Goal: Information Seeking & Learning: Learn about a topic

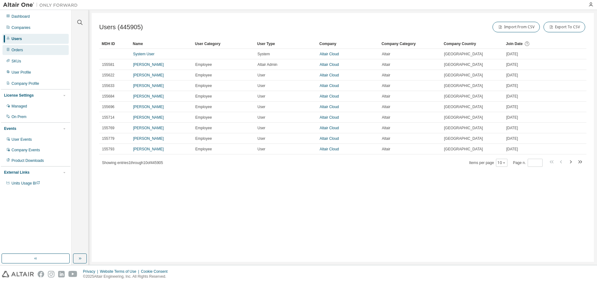
click at [34, 49] on div "Orders" at bounding box center [35, 50] width 66 height 10
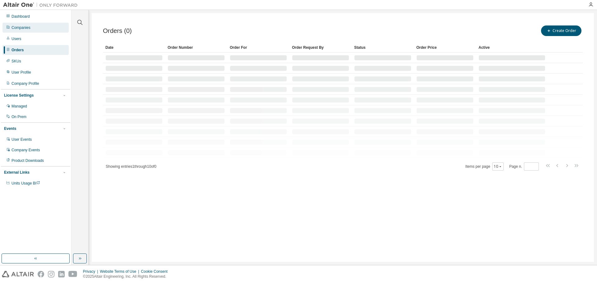
click at [32, 29] on div "Companies" at bounding box center [35, 28] width 66 height 10
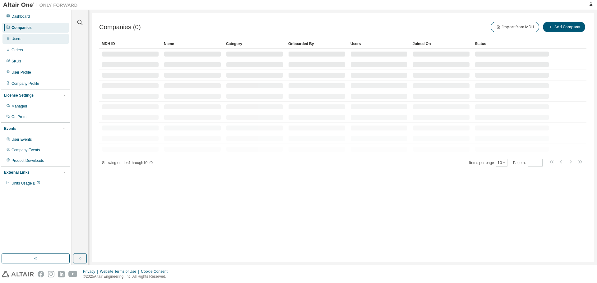
click at [43, 39] on div "Users" at bounding box center [35, 39] width 66 height 10
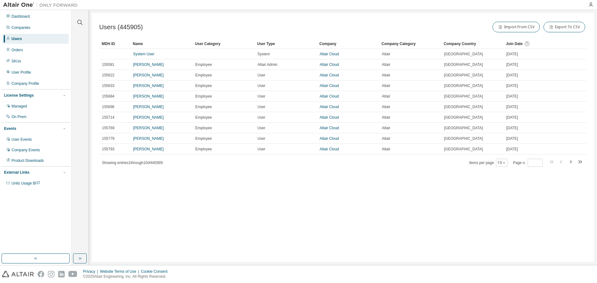
click at [312, 192] on div "Users (445905) Import From CSV Export To CSV Clear Load Save Save As Field Oper…" at bounding box center [343, 137] width 502 height 249
click at [504, 164] on icon "button" at bounding box center [504, 163] width 4 height 4
click at [398, 191] on div "Users (445905) Import From CSV Export To CSV Clear Load Save Save As Field Oper…" at bounding box center [343, 137] width 502 height 249
click at [80, 21] on icon "button" at bounding box center [79, 22] width 7 height 7
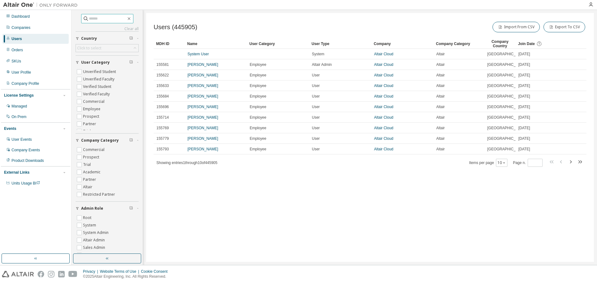
click at [96, 21] on input "text" at bounding box center [107, 19] width 37 height 6
type input "**"
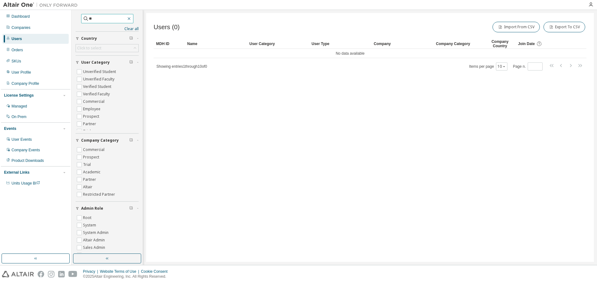
click at [131, 19] on icon "button" at bounding box center [128, 18] width 5 height 5
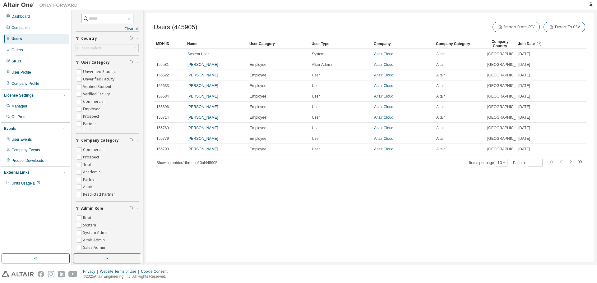
click at [132, 18] on button "button" at bounding box center [129, 19] width 6 height 6
click at [130, 19] on icon "button" at bounding box center [128, 18] width 3 height 3
click at [132, 32] on button "Country" at bounding box center [106, 39] width 63 height 14
click at [132, 29] on link "Clear all" at bounding box center [106, 28] width 63 height 5
click at [199, 17] on div "Users (445905) Import From CSV Export To CSV Clear Load Save Save As Field Oper…" at bounding box center [369, 137] width 447 height 249
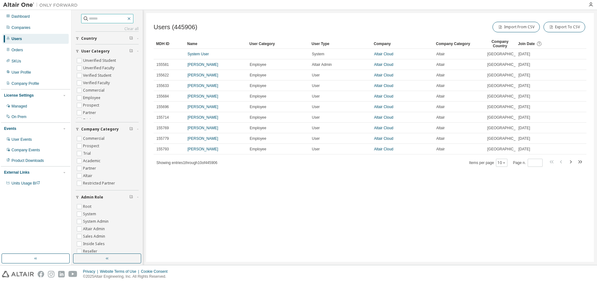
click at [131, 19] on icon "button" at bounding box center [128, 18] width 5 height 5
click at [229, 16] on div "Users (445906) Import From CSV Export To CSV Clear Load Save Save As Field Oper…" at bounding box center [369, 137] width 447 height 249
click at [108, 233] on icon "button" at bounding box center [107, 258] width 5 height 5
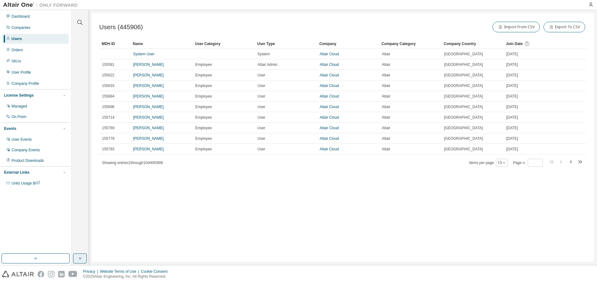
click at [185, 227] on div "Users (445906) Import From CSV Export To CSV Clear Load Save Save As Field Oper…" at bounding box center [343, 137] width 502 height 249
click at [227, 23] on div "Users (445906) Import From CSV Export To CSV" at bounding box center [342, 27] width 487 height 13
click at [240, 24] on div "Users (445906) Import From CSV Export To CSV" at bounding box center [342, 27] width 487 height 13
click at [341, 183] on div "Users (445906) Import From CSV Export To CSV Clear Load Save Save As Field Oper…" at bounding box center [343, 137] width 502 height 249
click at [292, 20] on div "Users (445906) Import From CSV Export To CSV Clear Load Save Save As Field Oper…" at bounding box center [343, 137] width 502 height 249
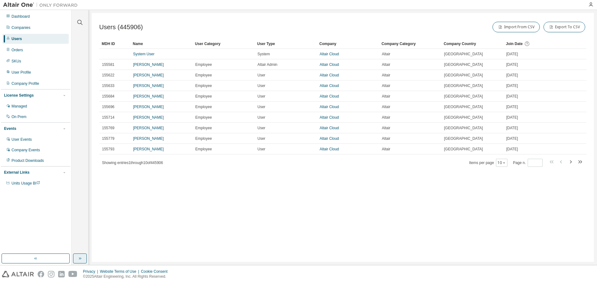
click at [341, 216] on div "Users (445906) Import From CSV Export To CSV Clear Load Save Save As Field Oper…" at bounding box center [343, 137] width 502 height 249
click at [222, 32] on div "Users (445906) Import From CSV Export To CSV" at bounding box center [342, 27] width 487 height 13
click at [79, 21] on icon "button" at bounding box center [79, 22] width 7 height 7
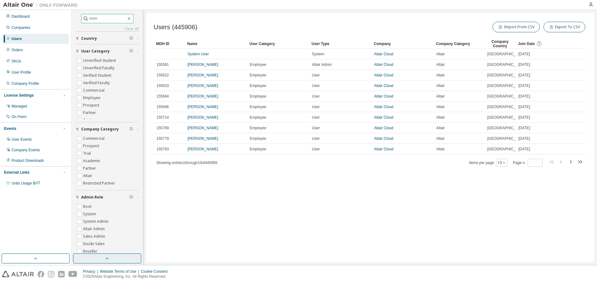
click at [94, 20] on input "text" at bounding box center [107, 19] width 37 height 6
type input "**********"
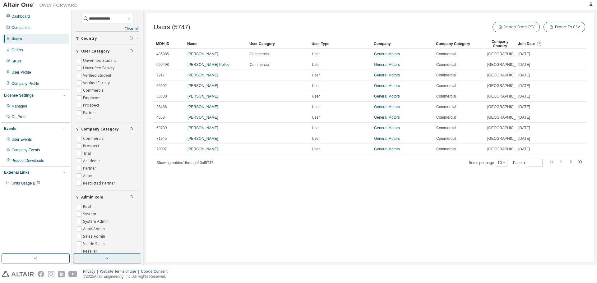
click at [236, 18] on div "Users (5747) Import From CSV Export To CSV Clear Load Save Save As Field Operat…" at bounding box center [369, 137] width 447 height 249
click at [131, 17] on icon "button" at bounding box center [128, 18] width 5 height 5
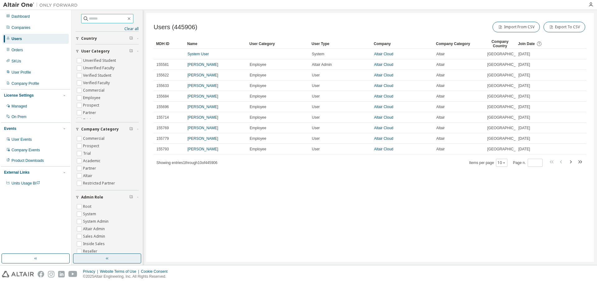
click at [172, 15] on div "Users (445906) Import From CSV Export To CSV Clear Load Save Save As Field Oper…" at bounding box center [369, 137] width 447 height 249
click at [46, 51] on div "Orders" at bounding box center [35, 50] width 66 height 10
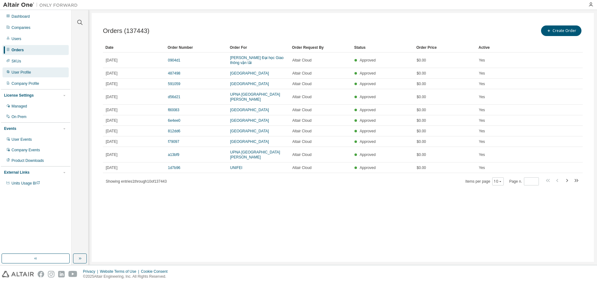
click at [42, 75] on div "User Profile" at bounding box center [35, 72] width 66 height 10
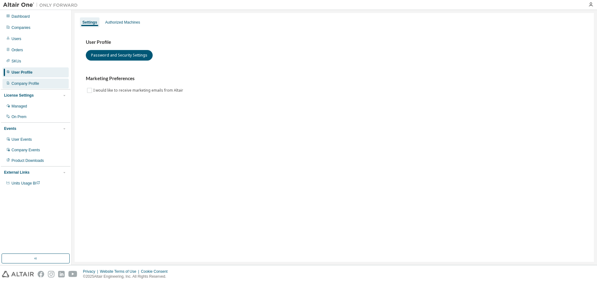
click at [42, 81] on div "Company Profile" at bounding box center [35, 84] width 66 height 10
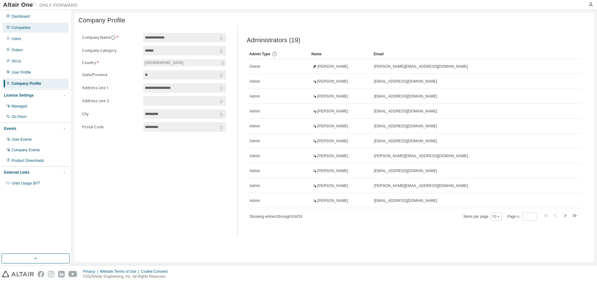
click at [34, 29] on div "Companies" at bounding box center [35, 28] width 66 height 10
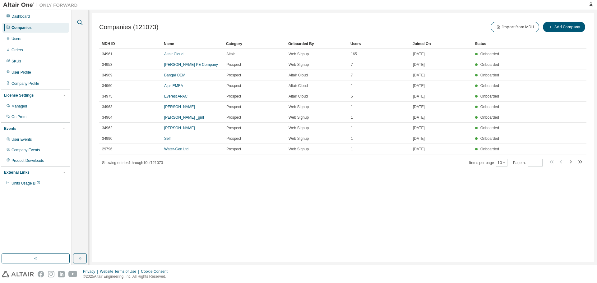
click at [79, 23] on icon "button" at bounding box center [79, 22] width 7 height 7
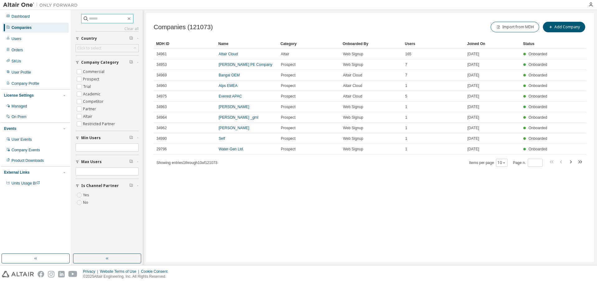
click at [112, 18] on input "text" at bounding box center [107, 19] width 37 height 6
click at [217, 11] on div "Clear all Is Channel Partner Yes No Max Users Min Users Company Category Commer…" at bounding box center [333, 137] width 525 height 255
click at [242, 17] on div "Companies (121073) Import from MDH Add Company Clear Load Save Save As Field Op…" at bounding box center [369, 137] width 447 height 249
click at [91, 21] on input "text" at bounding box center [107, 19] width 37 height 6
type input "**********"
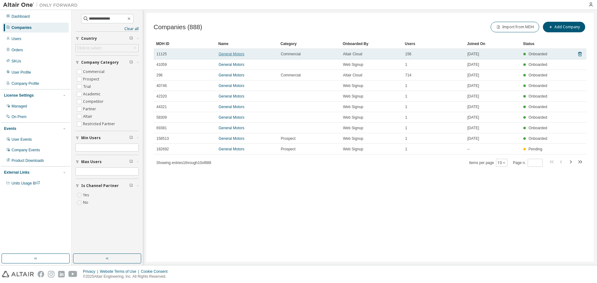
click at [239, 54] on link "General Motors" at bounding box center [231, 54] width 26 height 4
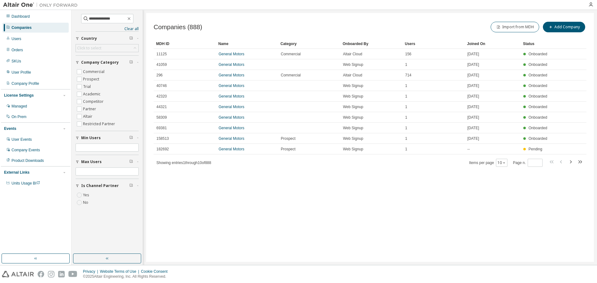
click at [230, 75] on link "General Motors" at bounding box center [231, 75] width 26 height 4
click at [570, 162] on icon "button" at bounding box center [570, 161] width 2 height 3
click at [572, 160] on icon "button" at bounding box center [569, 161] width 7 height 7
click at [292, 19] on div "Companies (888) Import from MDH Add Company Clear Load Save Save As Field Opera…" at bounding box center [369, 137] width 447 height 249
click at [559, 161] on icon "button" at bounding box center [560, 161] width 7 height 7
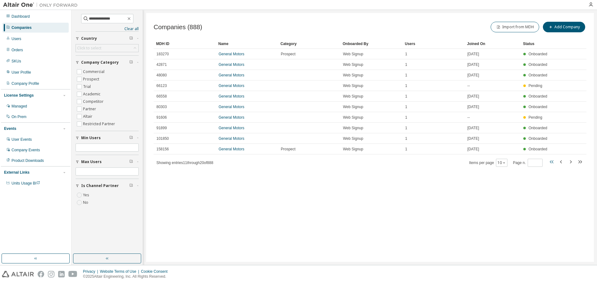
click at [552, 160] on icon "button" at bounding box center [551, 161] width 7 height 7
type input "*"
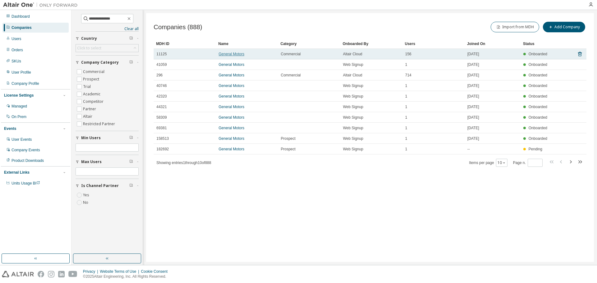
click at [239, 55] on link "General Motors" at bounding box center [231, 54] width 26 height 4
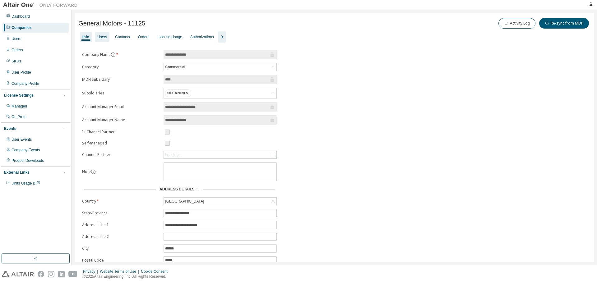
click at [106, 37] on div "Users" at bounding box center [102, 36] width 10 height 5
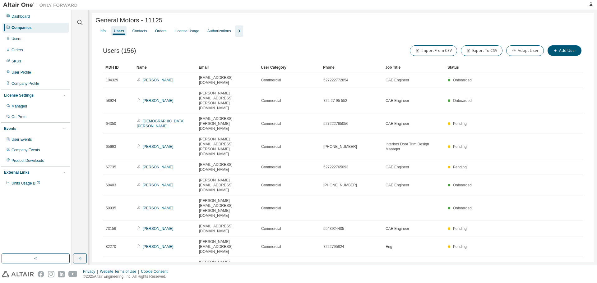
click at [243, 32] on icon "button" at bounding box center [238, 30] width 7 height 7
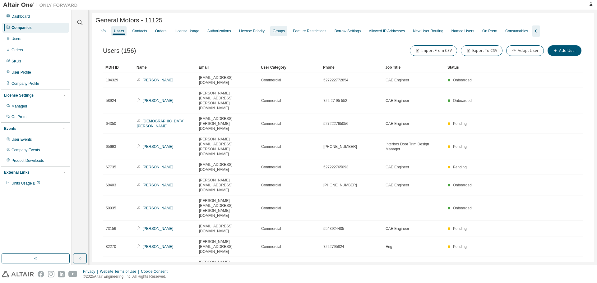
click at [282, 31] on div "Groups" at bounding box center [278, 31] width 12 height 5
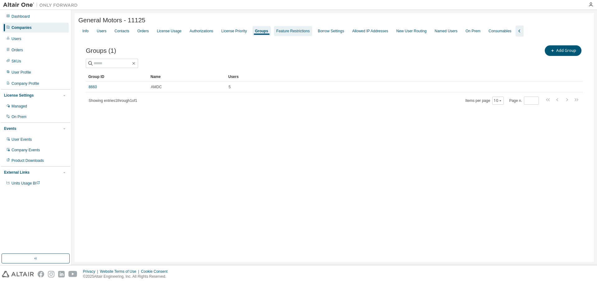
click at [297, 32] on div "Feature Restrictions" at bounding box center [292, 31] width 33 height 5
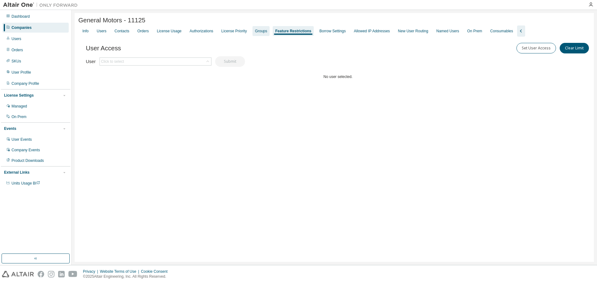
click at [267, 34] on div "Groups" at bounding box center [261, 31] width 12 height 5
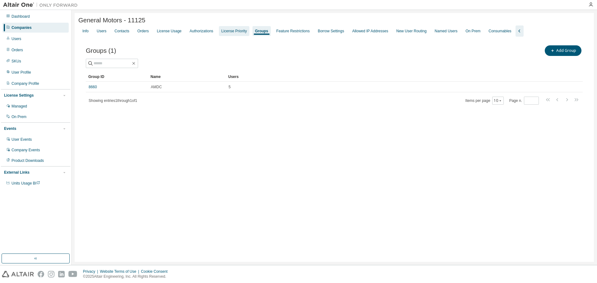
click at [246, 31] on div "License Priority" at bounding box center [233, 31] width 25 height 5
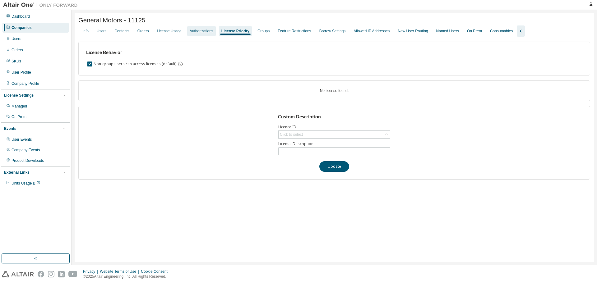
click at [198, 32] on div "Authorizations" at bounding box center [202, 31] width 24 height 5
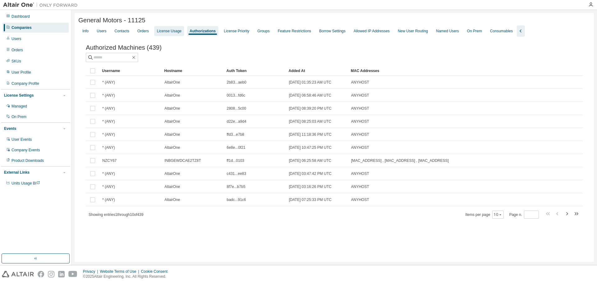
click at [175, 34] on div "License Usage" at bounding box center [169, 31] width 25 height 5
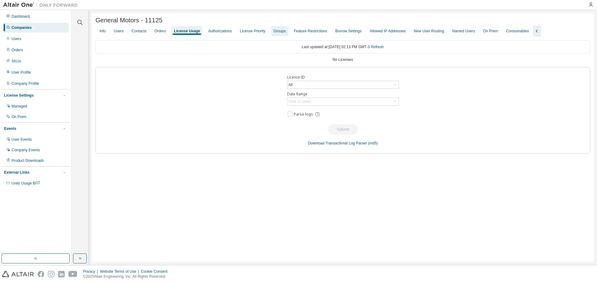
click at [286, 32] on div "Groups" at bounding box center [279, 31] width 12 height 5
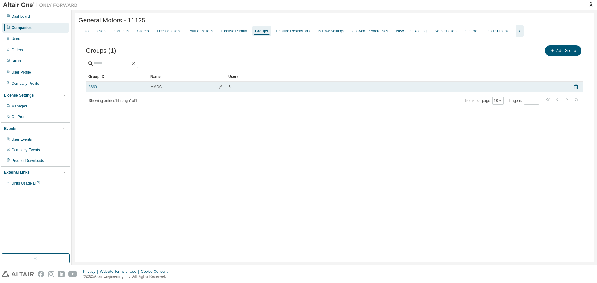
click at [92, 88] on link "8660" at bounding box center [93, 87] width 8 height 5
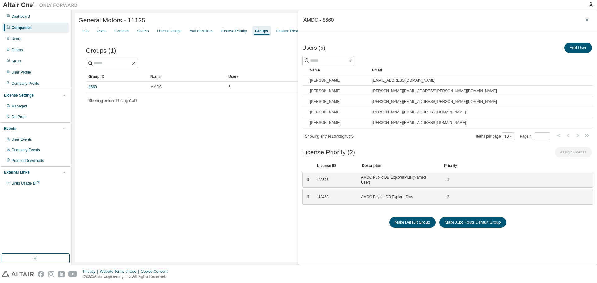
click at [584, 18] on icon "button" at bounding box center [586, 19] width 4 height 5
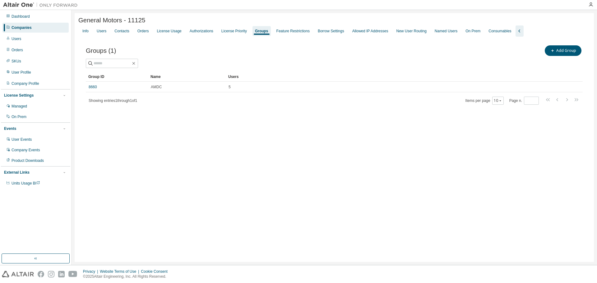
click at [270, 149] on div "General Motors - 11125 Clear Load Save Save As Field Operator Value Select filt…" at bounding box center [334, 137] width 519 height 249
click at [26, 28] on div "Companies" at bounding box center [21, 27] width 20 height 5
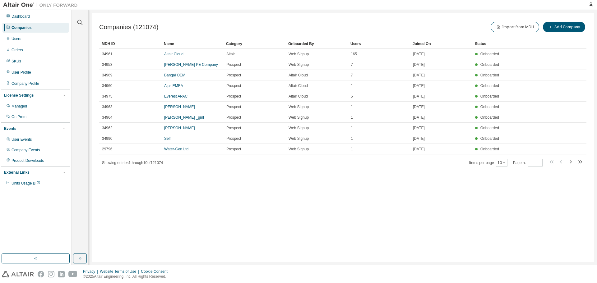
click at [254, 191] on div "Companies (121074) Import from MDH Add Company Clear Load Save Save As Field Op…" at bounding box center [343, 137] width 502 height 249
click at [79, 22] on icon "button" at bounding box center [79, 22] width 7 height 7
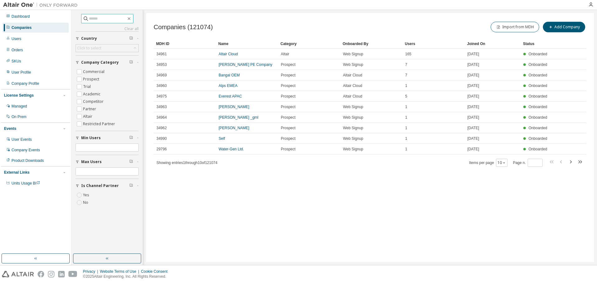
click at [106, 19] on input "text" at bounding box center [107, 19] width 37 height 6
type input "**********"
click at [572, 159] on icon "button" at bounding box center [569, 161] width 7 height 7
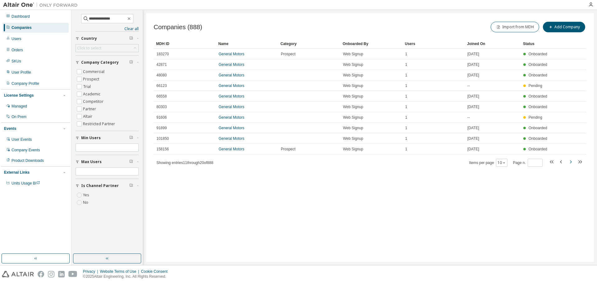
click at [571, 161] on icon "button" at bounding box center [569, 161] width 7 height 7
click at [551, 162] on icon "button" at bounding box center [551, 161] width 7 height 7
type input "*"
click at [344, 212] on div "Companies (888) Import from MDH Add Company Clear Load Save Save As Field Opera…" at bounding box center [369, 137] width 447 height 249
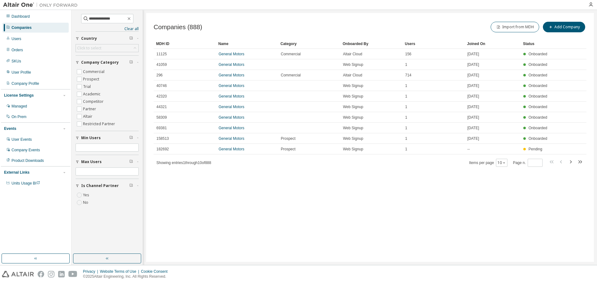
click at [362, 41] on div "Onboarded By" at bounding box center [370, 44] width 57 height 10
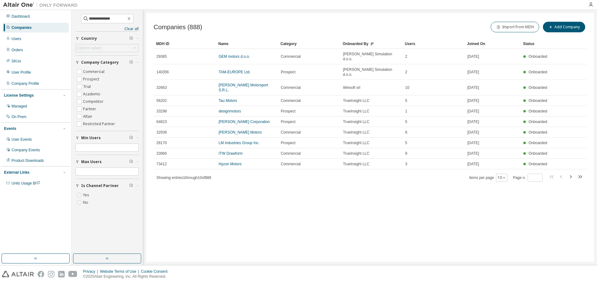
click at [359, 45] on div "Onboarded By" at bounding box center [370, 44] width 57 height 10
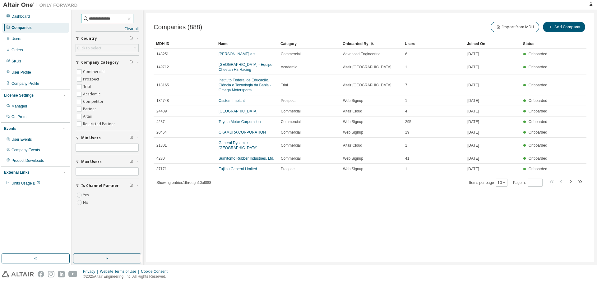
click at [120, 21] on input "**********" at bounding box center [107, 19] width 37 height 6
click at [85, 74] on label "Commercial" at bounding box center [94, 71] width 23 height 7
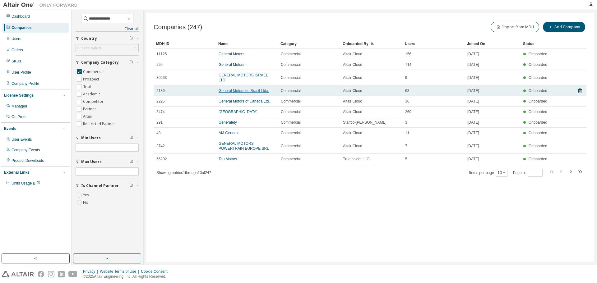
click at [253, 89] on link "General Motors do Brasil Ltda." at bounding box center [243, 91] width 51 height 4
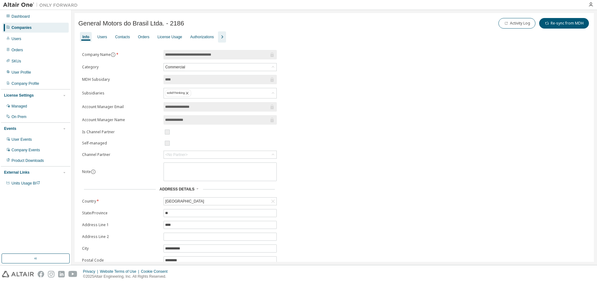
click at [226, 35] on icon "button" at bounding box center [221, 36] width 7 height 7
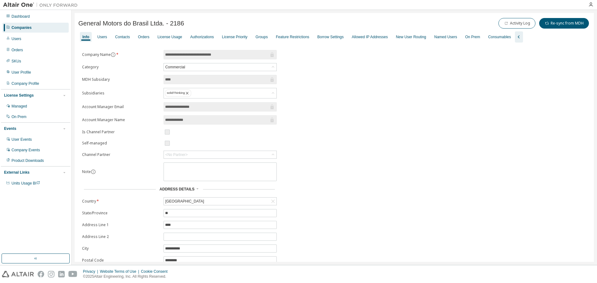
click at [342, 112] on div "**********" at bounding box center [333, 170] width 511 height 241
click at [356, 104] on div "**********" at bounding box center [333, 170] width 511 height 241
click at [265, 37] on div "Groups" at bounding box center [261, 36] width 12 height 5
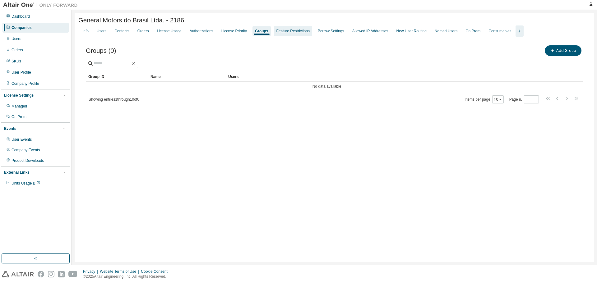
click at [303, 34] on div "Feature Restrictions" at bounding box center [292, 31] width 33 height 5
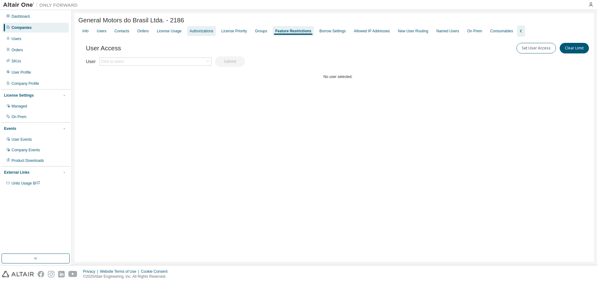
click at [212, 32] on div "Authorizations" at bounding box center [202, 31] width 24 height 5
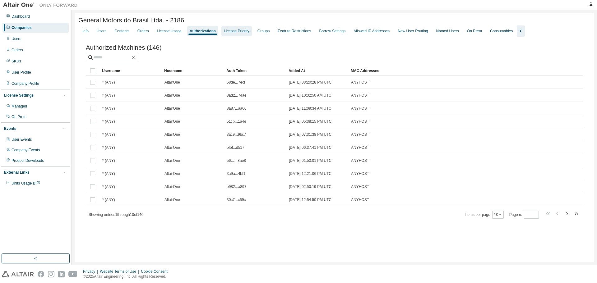
click at [247, 30] on div "License Priority" at bounding box center [236, 31] width 25 height 5
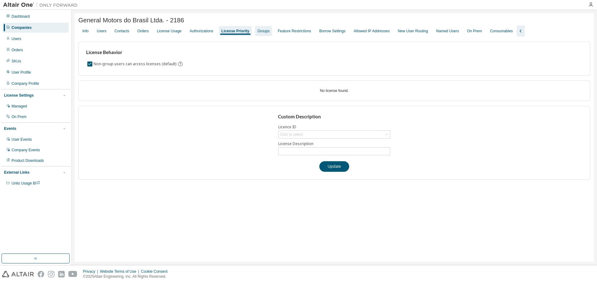
click at [265, 29] on div "Groups" at bounding box center [263, 31] width 17 height 10
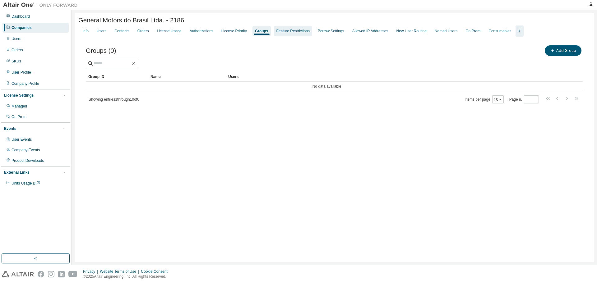
click at [300, 28] on div "Feature Restrictions" at bounding box center [293, 31] width 38 height 10
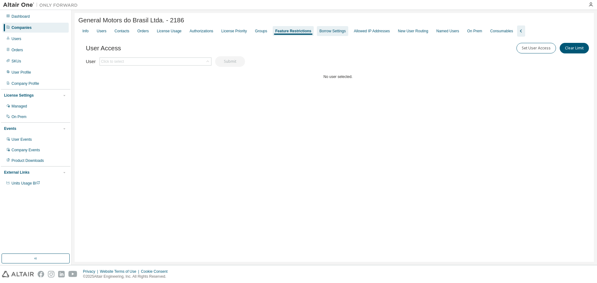
click at [342, 31] on div "Borrow Settings" at bounding box center [332, 31] width 26 height 5
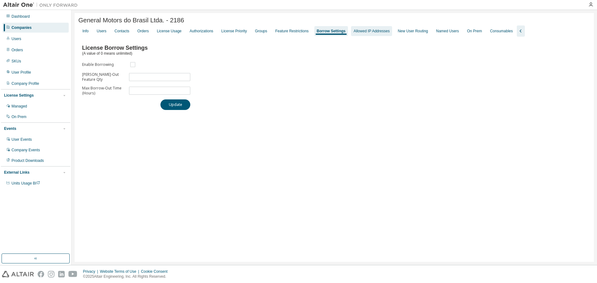
click at [383, 32] on div "Allowed IP Addresses" at bounding box center [371, 31] width 36 height 5
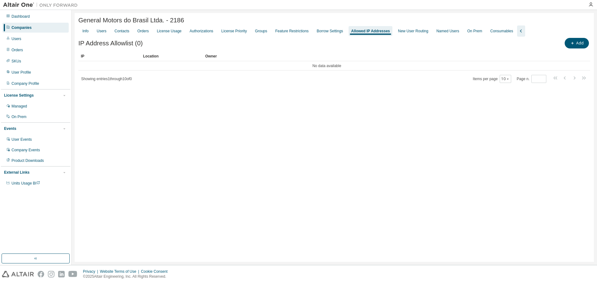
click at [297, 158] on div "General Motors do Brasil Ltda. - 2186 Clear Load Save Save As Field Operator Va…" at bounding box center [334, 137] width 519 height 249
click at [101, 32] on div "Users" at bounding box center [102, 31] width 10 height 5
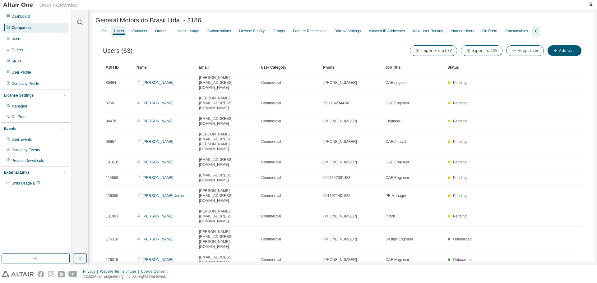
click at [565, 233] on icon "button" at bounding box center [566, 274] width 7 height 7
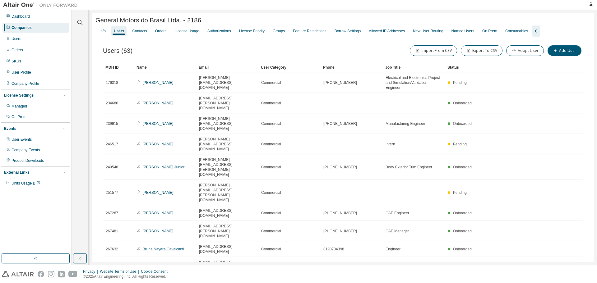
click at [263, 208] on div "Users (63) Import From CSV Export To CSV Adopt User Add User Clear Load Save Sa…" at bounding box center [342, 172] width 494 height 270
click at [209, 49] on div "Users (63) Import From CSV Export To CSV Adopt User Add User" at bounding box center [342, 50] width 479 height 13
click at [226, 52] on div "Users (63) Import From CSV Export To CSV Adopt User Add User" at bounding box center [342, 50] width 479 height 13
click at [569, 233] on icon "button" at bounding box center [566, 284] width 7 height 7
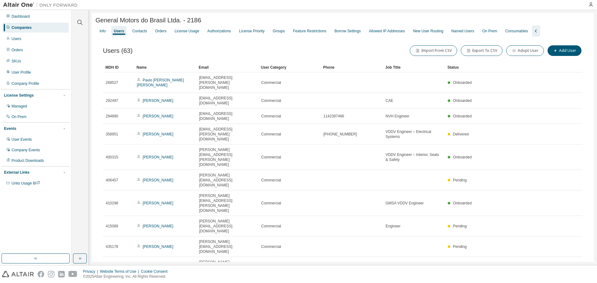
click at [559, 233] on icon "button" at bounding box center [556, 284] width 7 height 7
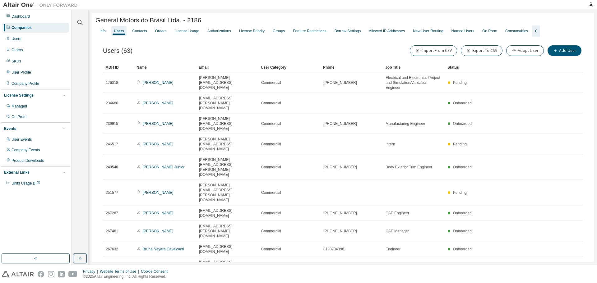
click at [550, 233] on icon "button" at bounding box center [547, 284] width 7 height 7
type input "*"
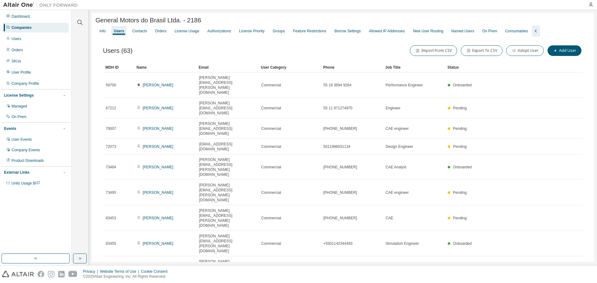
click at [542, 225] on div "General Motors do Brasil Ltda. - 2186 Clear Load Save Save As Field Operator Va…" at bounding box center [343, 171] width 502 height 317
click at [258, 50] on div "Users (63) Import From CSV Export To CSV Adopt User Add User" at bounding box center [342, 50] width 479 height 13
click at [100, 30] on div "Info" at bounding box center [102, 31] width 6 height 5
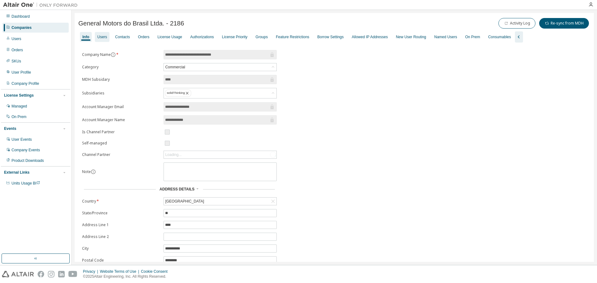
click at [101, 34] on div "Users" at bounding box center [102, 36] width 10 height 5
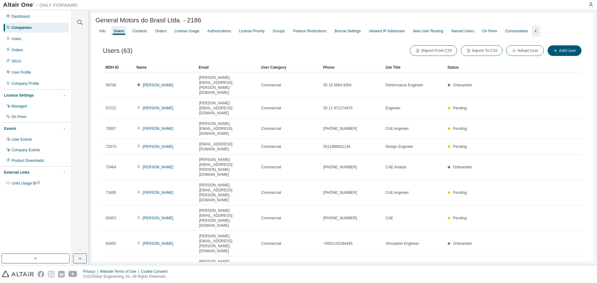
click at [268, 53] on div "Users (63) Import From CSV Export To CSV Adopt User Add User" at bounding box center [342, 50] width 479 height 13
click at [210, 227] on div "General Motors do Brasil Ltda. - 2186 Clear Load Save Save As Field Operator Va…" at bounding box center [343, 171] width 502 height 317
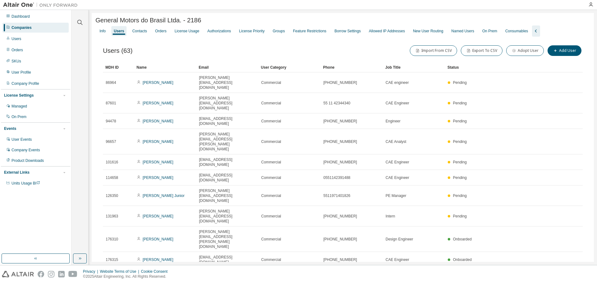
click at [567, 233] on icon "button" at bounding box center [566, 274] width 7 height 7
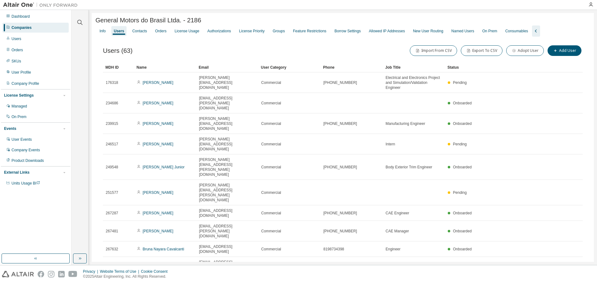
click at [546, 233] on icon "button" at bounding box center [547, 284] width 2 height 3
type input "*"
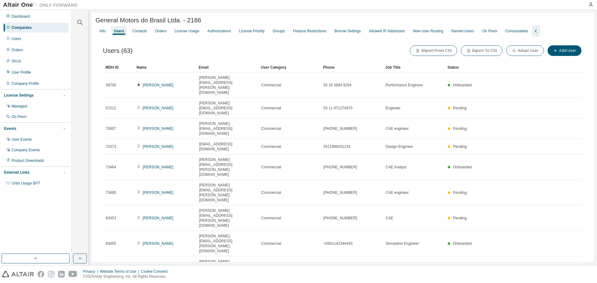
click at [478, 221] on div "General Motors do Brasil Ltda. - 2186 Clear Load Save Save As Field Operator Va…" at bounding box center [343, 171] width 502 height 317
click at [265, 13] on div "General Motors do Brasil Ltda. - 2186 Clear Load Save Save As Field Operator Va…" at bounding box center [343, 171] width 502 height 317
click at [102, 31] on div "Info" at bounding box center [102, 31] width 6 height 5
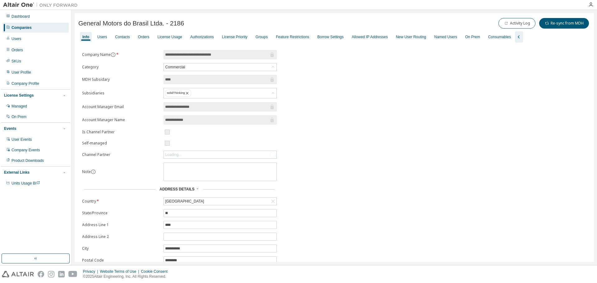
click at [267, 25] on div "General Motors do Brasil Ltda. - 2186 Activity Log Re-sync from MDH" at bounding box center [333, 23] width 511 height 13
drag, startPoint x: 79, startPoint y: 23, endPoint x: 218, endPoint y: 21, distance: 139.5
click at [218, 21] on div "General Motors do Brasil Ltda. - 2186 Activity Log Re-sync from MDH" at bounding box center [333, 23] width 511 height 13
drag, startPoint x: 205, startPoint y: 22, endPoint x: 75, endPoint y: 22, distance: 130.5
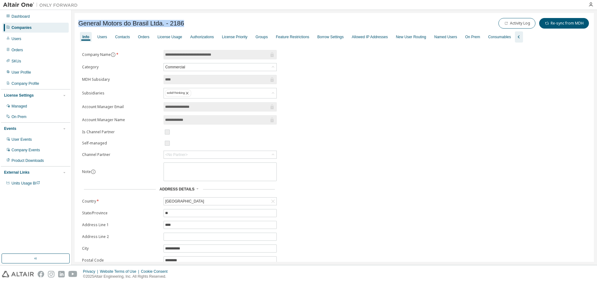
click at [75, 22] on div "**********" at bounding box center [334, 154] width 519 height 282
click at [120, 20] on span "General Motors do Brasil Ltda. - 2186" at bounding box center [131, 23] width 106 height 7
drag, startPoint x: 192, startPoint y: 23, endPoint x: 97, endPoint y: 17, distance: 95.2
click at [97, 17] on div "General Motors do Brasil Ltda. - 2186 Activity Log Re-sync from MDH" at bounding box center [333, 23] width 511 height 13
click at [94, 18] on div "General Motors do Brasil Ltda. - 2186 Activity Log Re-sync from MDH" at bounding box center [333, 23] width 511 height 13
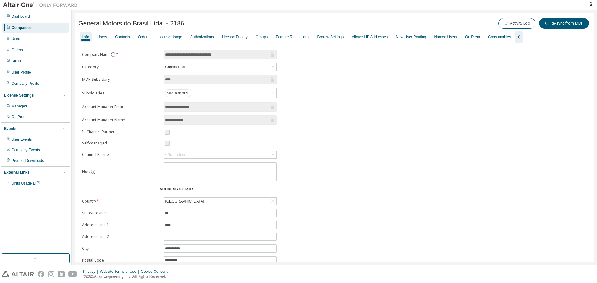
click at [86, 34] on div "Info" at bounding box center [85, 36] width 7 height 5
click at [378, 16] on div "**********" at bounding box center [334, 154] width 519 height 282
drag, startPoint x: 192, startPoint y: 22, endPoint x: 77, endPoint y: 22, distance: 114.6
click at [77, 22] on div "**********" at bounding box center [334, 154] width 519 height 282
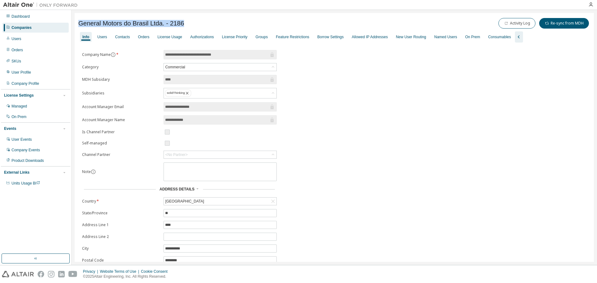
drag, startPoint x: 79, startPoint y: 22, endPoint x: 198, endPoint y: 21, distance: 118.7
click at [198, 21] on div "General Motors do Brasil Ltda. - 2186 Activity Log Re-sync from MDH" at bounding box center [333, 23] width 511 height 13
click at [109, 7] on div at bounding box center [332, 5] width 503 height 10
drag, startPoint x: 79, startPoint y: 23, endPoint x: 208, endPoint y: 21, distance: 129.2
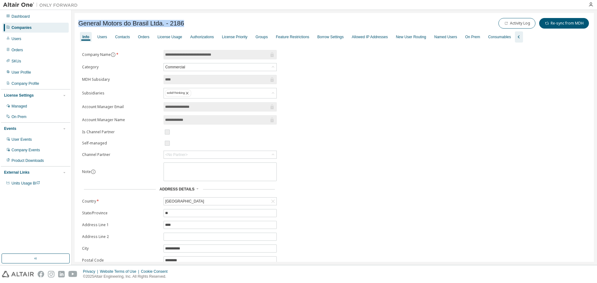
click at [208, 21] on div "General Motors do Brasil Ltda. - 2186 Activity Log Re-sync from MDH" at bounding box center [333, 23] width 511 height 13
click at [87, 36] on div "Info" at bounding box center [85, 36] width 7 height 5
click at [102, 39] on div "Users" at bounding box center [102, 37] width 15 height 10
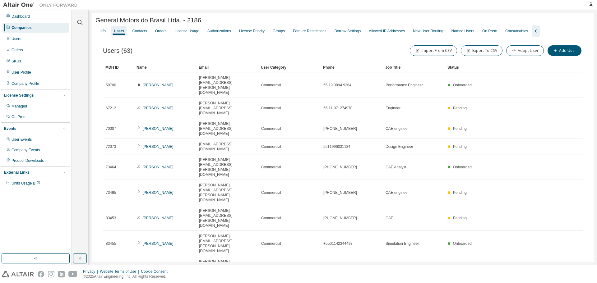
click at [236, 57] on div "Users (63) Import From CSV Export To CSV Adopt User Add User" at bounding box center [342, 50] width 479 height 13
drag, startPoint x: 104, startPoint y: 53, endPoint x: 140, endPoint y: 53, distance: 35.7
click at [140, 53] on div "Users (63) Import From CSV Export To CSV Adopt User Add User" at bounding box center [342, 50] width 479 height 13
drag, startPoint x: 108, startPoint y: 49, endPoint x: 163, endPoint y: 50, distance: 54.4
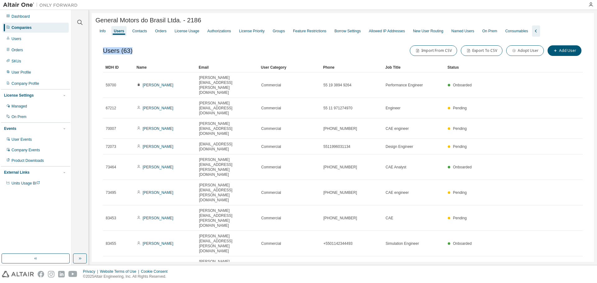
click at [163, 50] on div "Users (63) Import From CSV Export To CSV Adopt User Add User Clear Load Save Sa…" at bounding box center [342, 182] width 494 height 290
click at [163, 50] on div "Users (63) Import From CSV Export To CSV Adopt User Add User" at bounding box center [342, 50] width 479 height 13
drag, startPoint x: 104, startPoint y: 54, endPoint x: 158, endPoint y: 50, distance: 54.8
click at [158, 50] on div "Users (63) Import From CSV Export To CSV Adopt User Add User" at bounding box center [342, 50] width 479 height 13
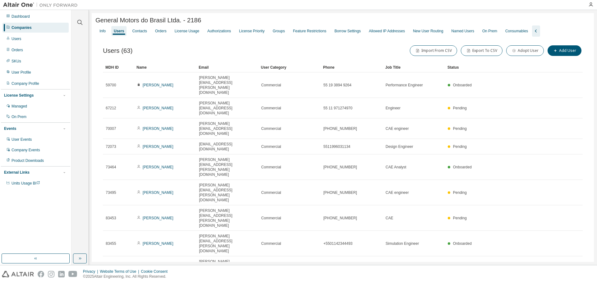
click at [267, 233] on div "General Motors do Brasil Ltda. - 2186 Clear Load Save Save As Field Operator Va…" at bounding box center [343, 171] width 502 height 317
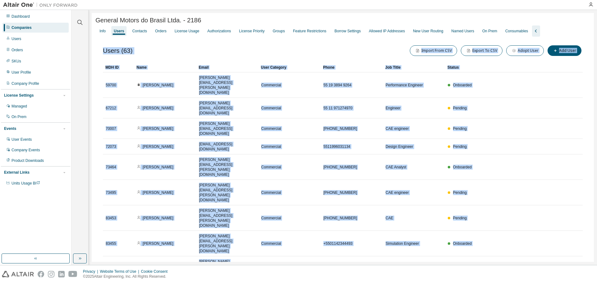
drag, startPoint x: 104, startPoint y: 185, endPoint x: 205, endPoint y: 195, distance: 100.8
click at [205, 195] on div "Users (63) Import From CSV Export To CSV Adopt User Add User Clear Load Save Sa…" at bounding box center [342, 182] width 494 height 290
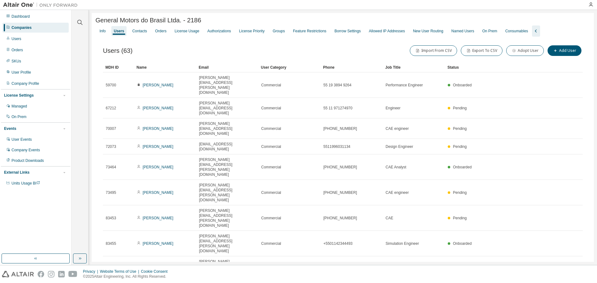
drag, startPoint x: 104, startPoint y: 188, endPoint x: 173, endPoint y: 188, distance: 69.6
